Goal: Transaction & Acquisition: Purchase product/service

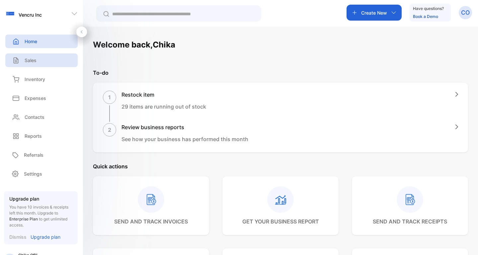
click at [59, 60] on div "Sales" at bounding box center [41, 60] width 72 height 14
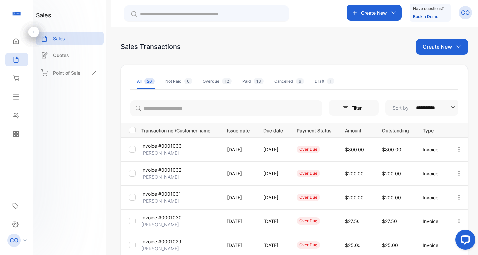
click at [426, 45] on p "Create New" at bounding box center [438, 47] width 30 height 8
click at [426, 63] on div "Invoice" at bounding box center [444, 68] width 46 height 13
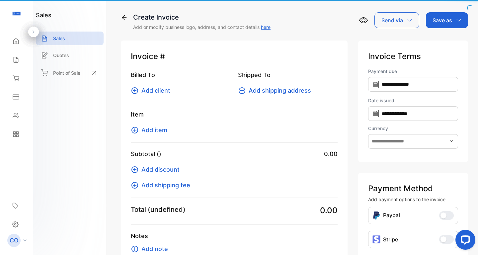
type input "**********"
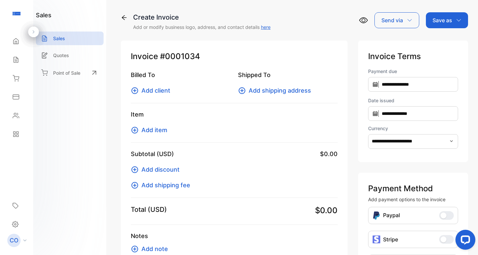
click at [171, 93] on button "Add client" at bounding box center [152, 90] width 43 height 9
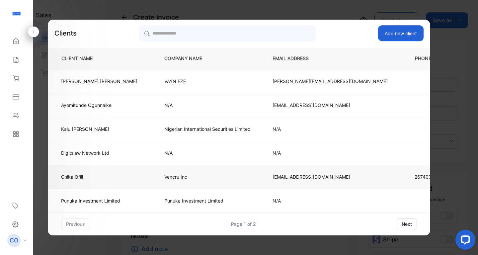
click at [182, 179] on p "Vencru Inc" at bounding box center [207, 176] width 86 height 7
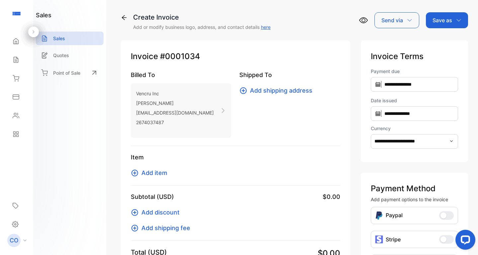
click at [155, 169] on span "Add item" at bounding box center [154, 172] width 26 height 9
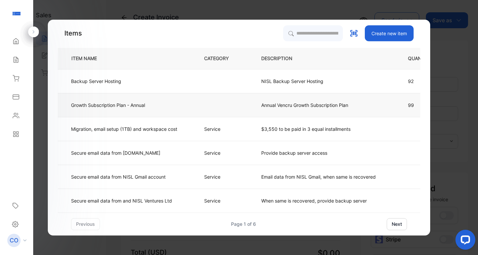
click at [185, 104] on td "Growth Subscription Plan - Annual" at bounding box center [125, 105] width 135 height 24
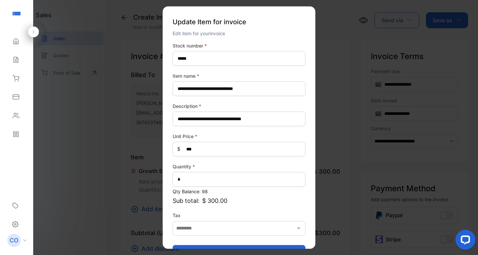
click at [206, 245] on div "Update item" at bounding box center [239, 249] width 133 height 23
click at [206, 246] on button "Update item" at bounding box center [239, 253] width 133 height 16
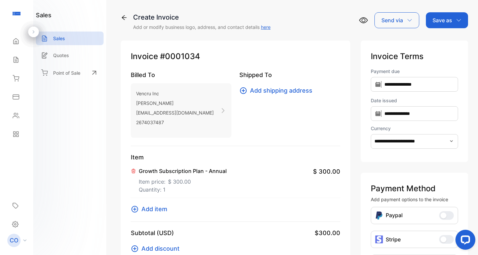
scroll to position [72, 0]
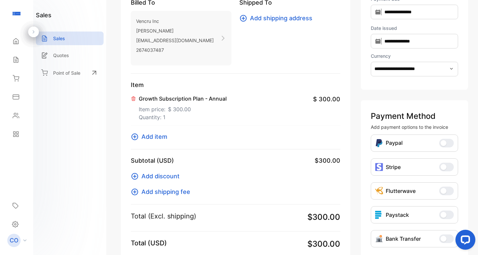
click at [445, 168] on button "Stripe" at bounding box center [446, 167] width 15 height 9
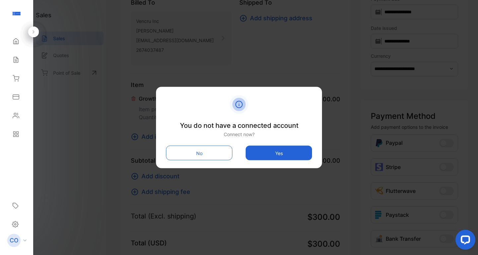
click at [280, 151] on button "Yes" at bounding box center [279, 153] width 66 height 15
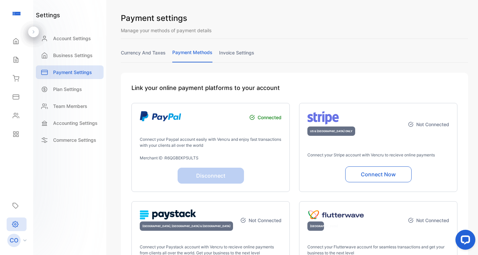
click at [361, 177] on button "Connect Now" at bounding box center [378, 174] width 66 height 16
